Goal: Information Seeking & Learning: Understand process/instructions

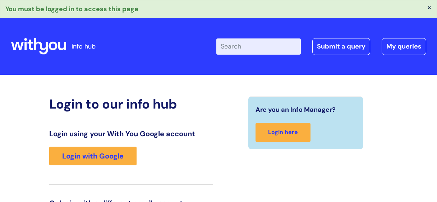
scroll to position [125, 0]
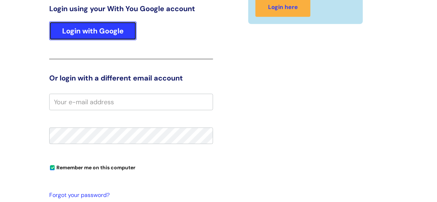
click at [115, 33] on link "Login with Google" at bounding box center [92, 31] width 87 height 19
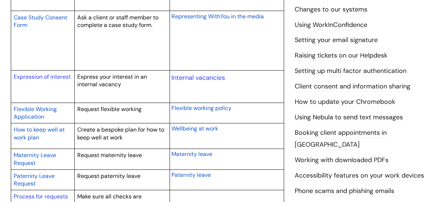
scroll to position [597, 0]
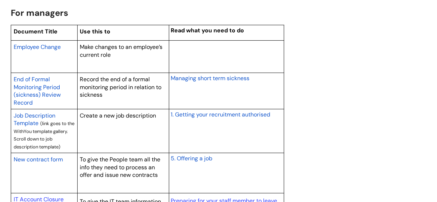
click at [231, 112] on span "1. Getting your recruitment authorised" at bounding box center [221, 115] width 100 height 8
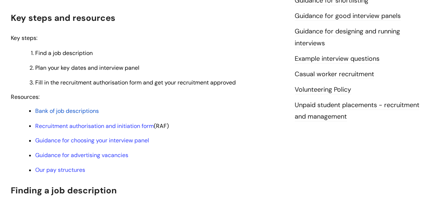
scroll to position [205, 0]
